Goal: Task Accomplishment & Management: Manage account settings

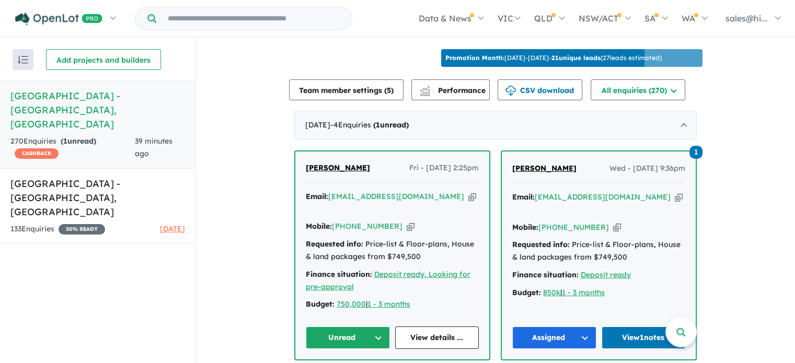
scroll to position [418, 0]
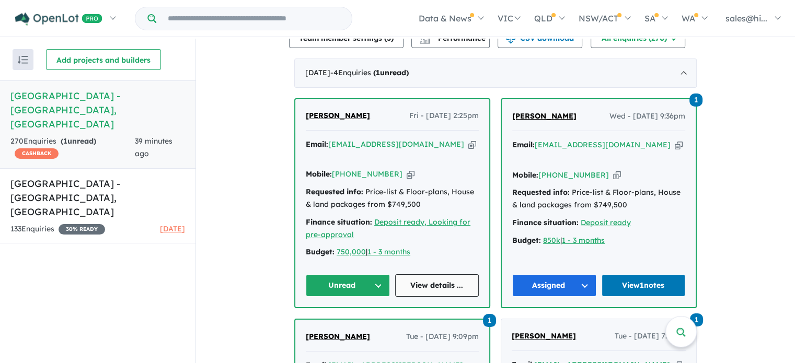
click at [441, 282] on link "View details ..." at bounding box center [437, 285] width 84 height 22
click at [372, 280] on button "Unread" at bounding box center [348, 285] width 84 height 22
click at [355, 333] on button "Assigned" at bounding box center [351, 334] width 91 height 24
drag, startPoint x: 370, startPoint y: 124, endPoint x: 304, endPoint y: 127, distance: 66.4
click at [306, 127] on div "[PERSON_NAME] Fri - [DATE] 2:25pm" at bounding box center [392, 120] width 173 height 21
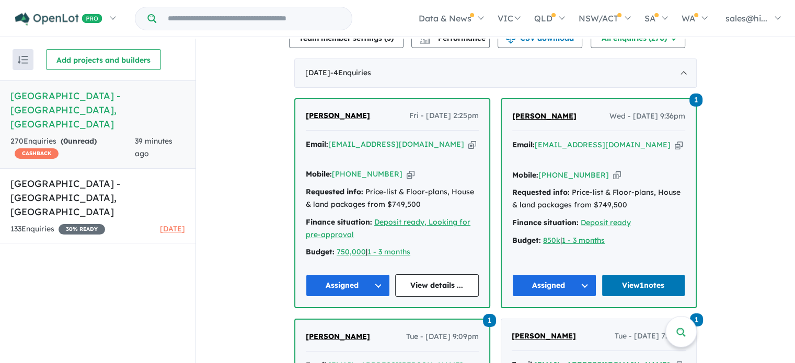
copy span "[PERSON_NAME]"
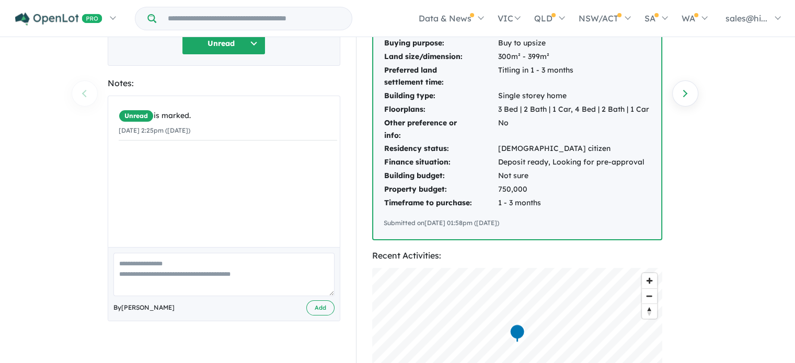
scroll to position [157, 0]
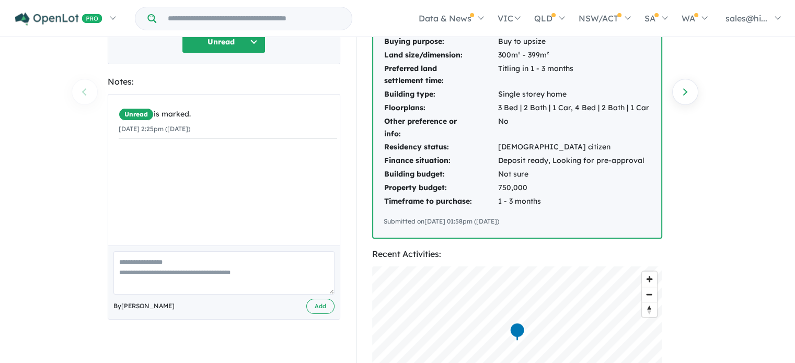
click at [157, 264] on textarea at bounding box center [223, 272] width 221 height 43
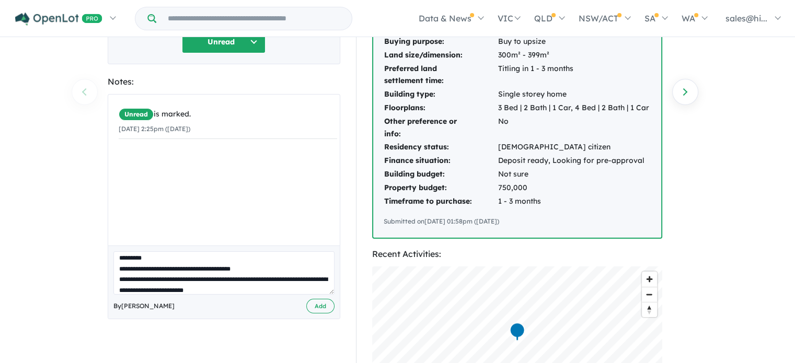
scroll to position [25, 0]
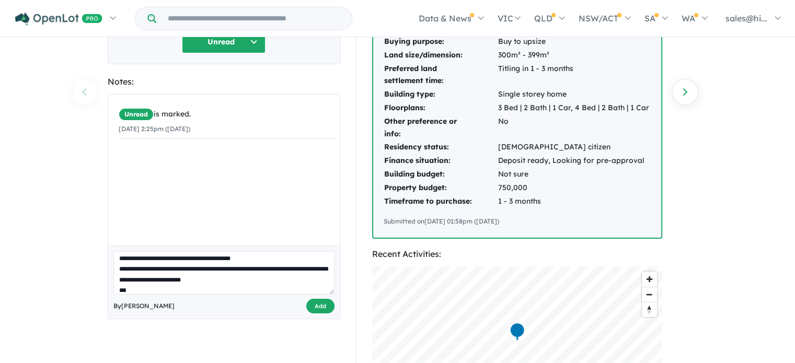
type textarea "**********"
click at [320, 306] on button "Add" at bounding box center [320, 306] width 28 height 15
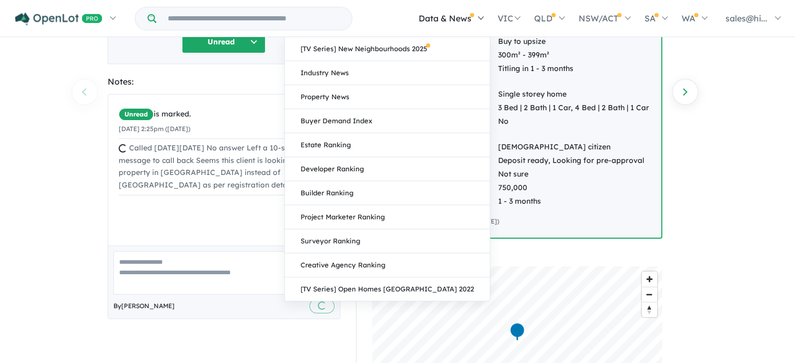
scroll to position [0, 0]
